Goal: Transaction & Acquisition: Purchase product/service

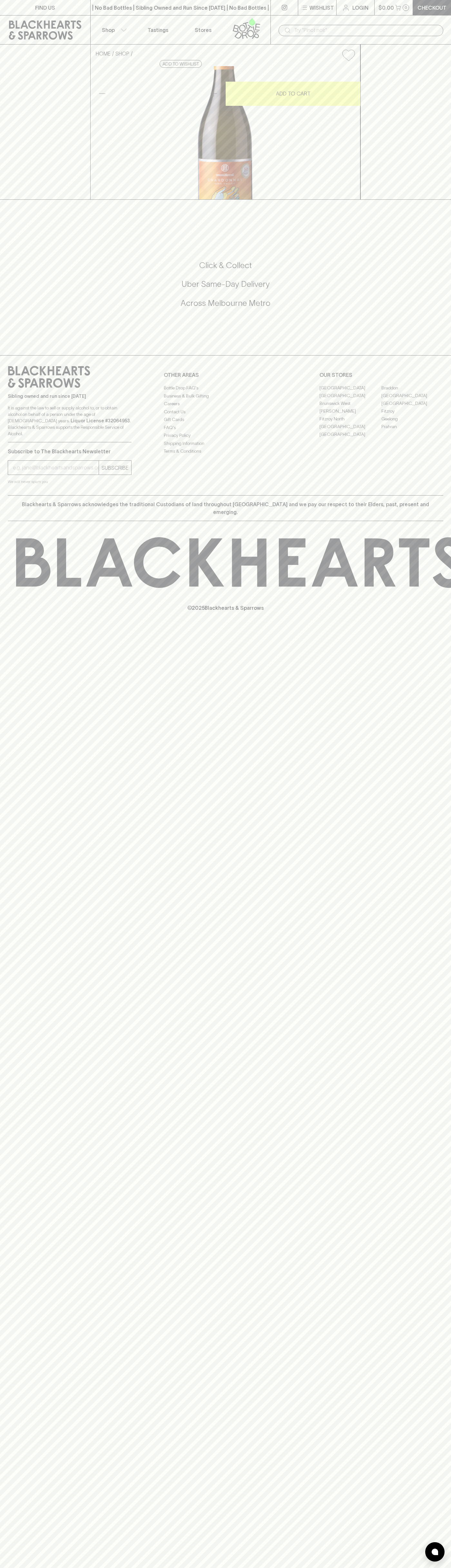
click at [411, 0] on button "$0.00 0" at bounding box center [394, 8] width 38 height 15
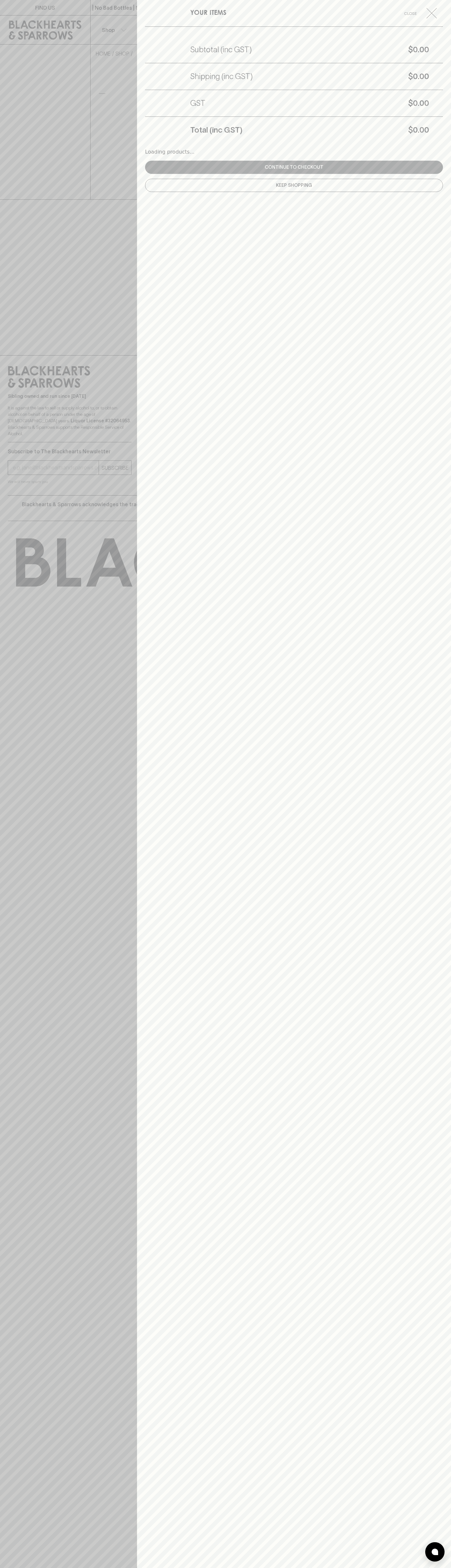
click at [446, 614] on div "YOUR ITEMS Close Subtotal (inc GST) $0.00 Shipping (inc GST) $0.00 GST $0.00 To…" at bounding box center [294, 784] width 314 height 1568
click at [348, 1567] on html "FIND US | No Bad Bottles | Sibling Owned and Run Since 2006 | No Bad Bottles | …" at bounding box center [226, 784] width 451 height 1568
click at [24, 1176] on div at bounding box center [226, 784] width 451 height 1568
